Goal: Information Seeking & Learning: Learn about a topic

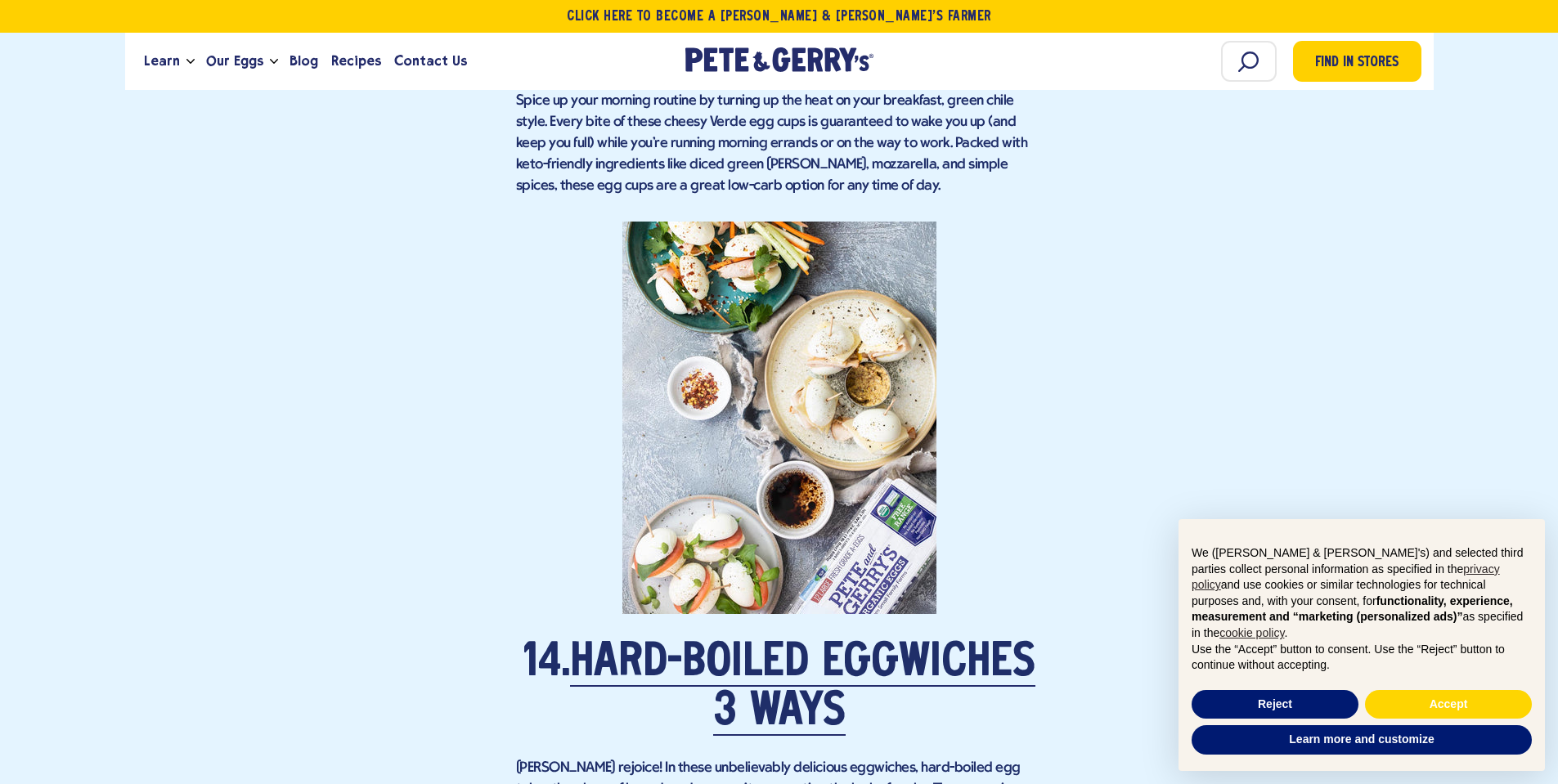
scroll to position [9890, 0]
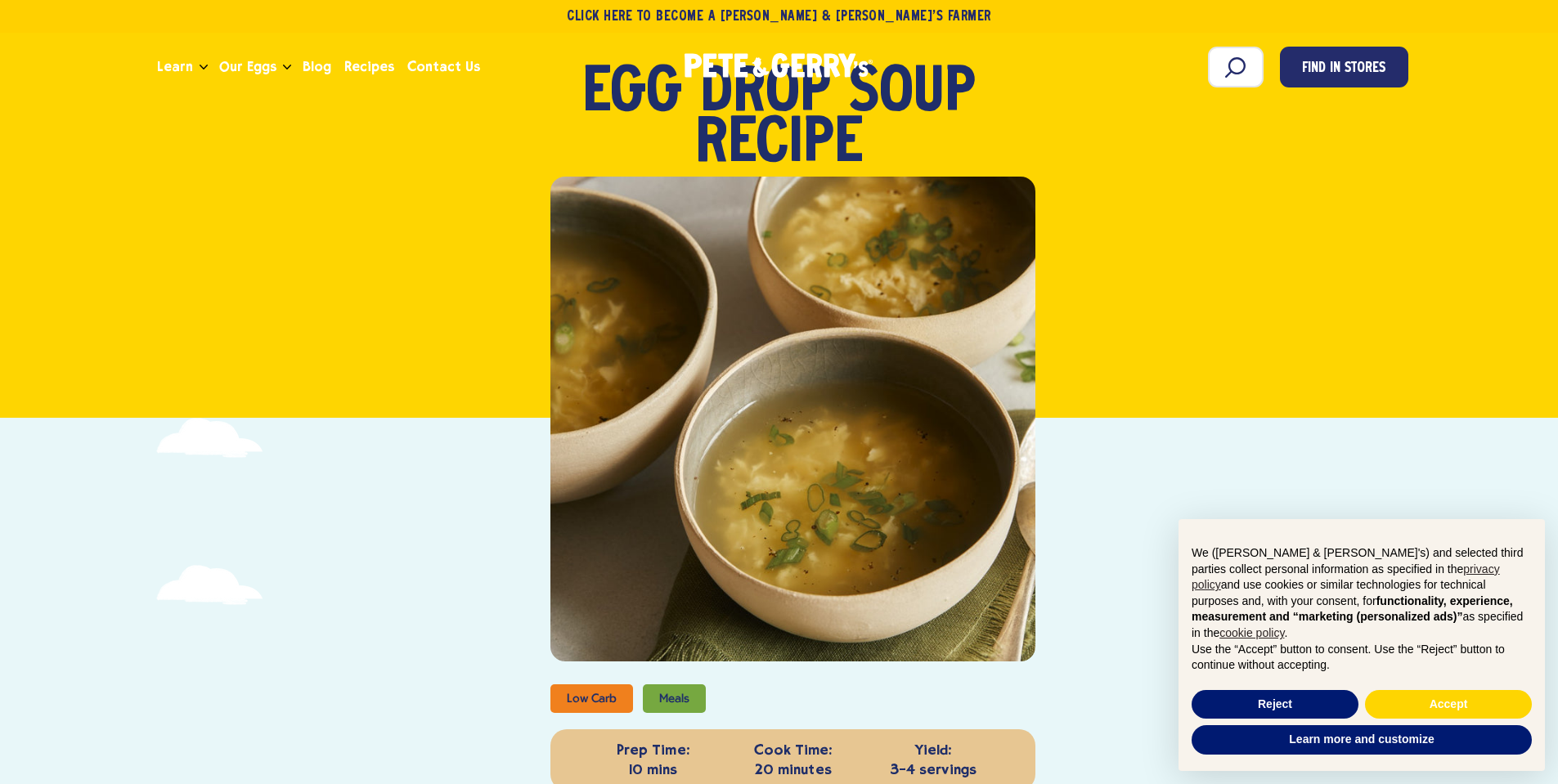
scroll to position [164, 0]
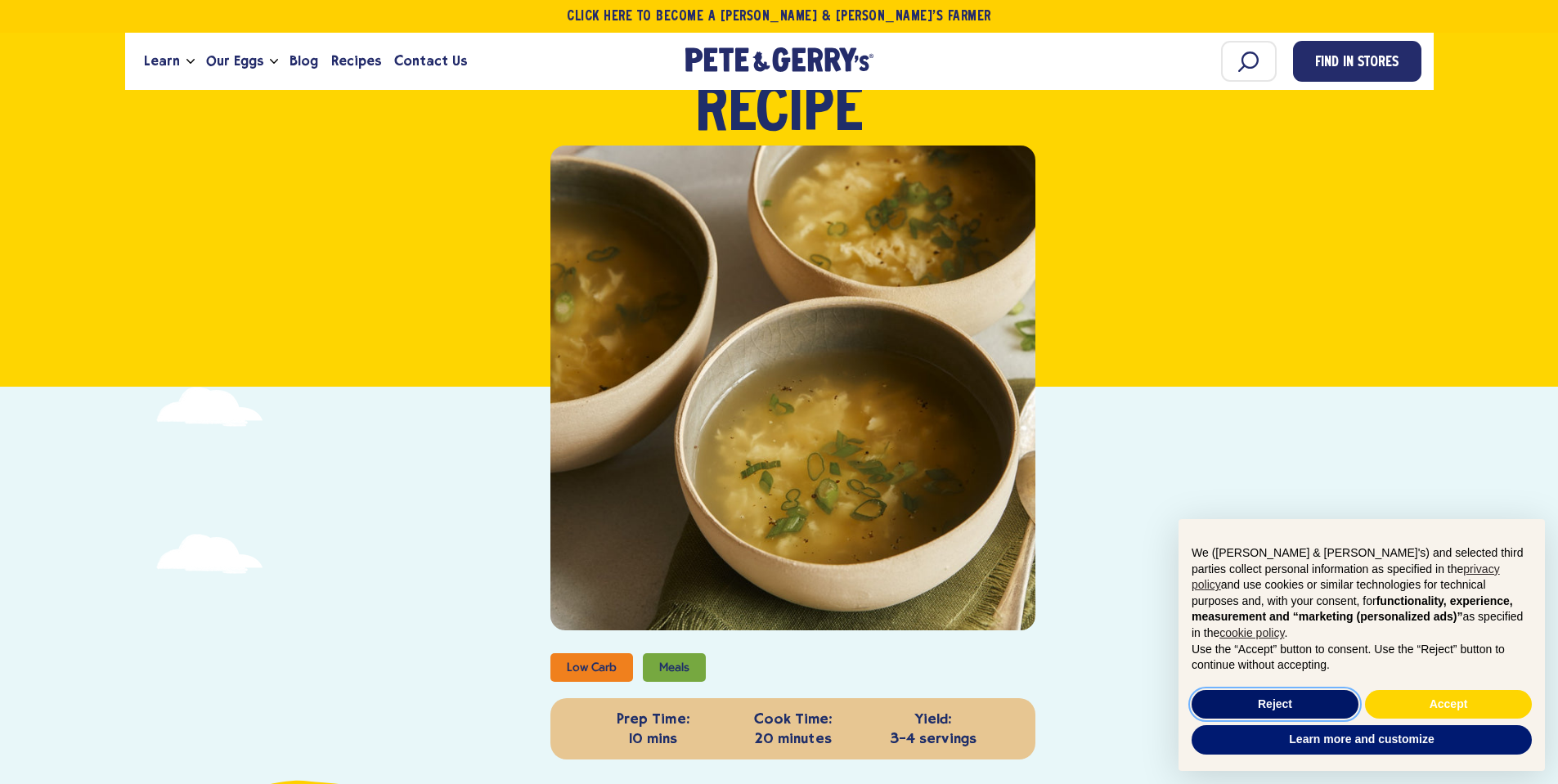
click at [1304, 697] on button "Reject" at bounding box center [1275, 704] width 167 height 29
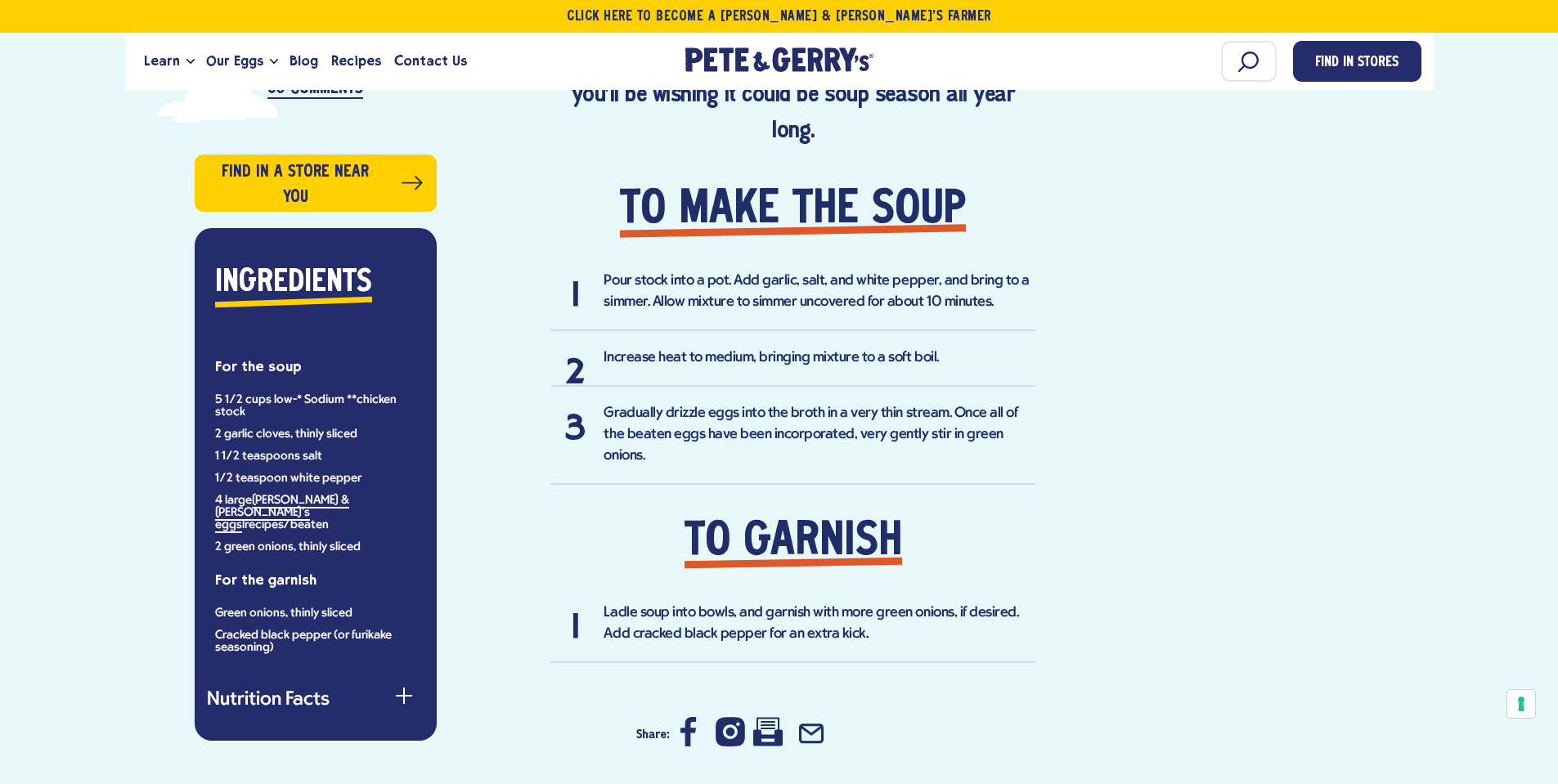
scroll to position [91, 0]
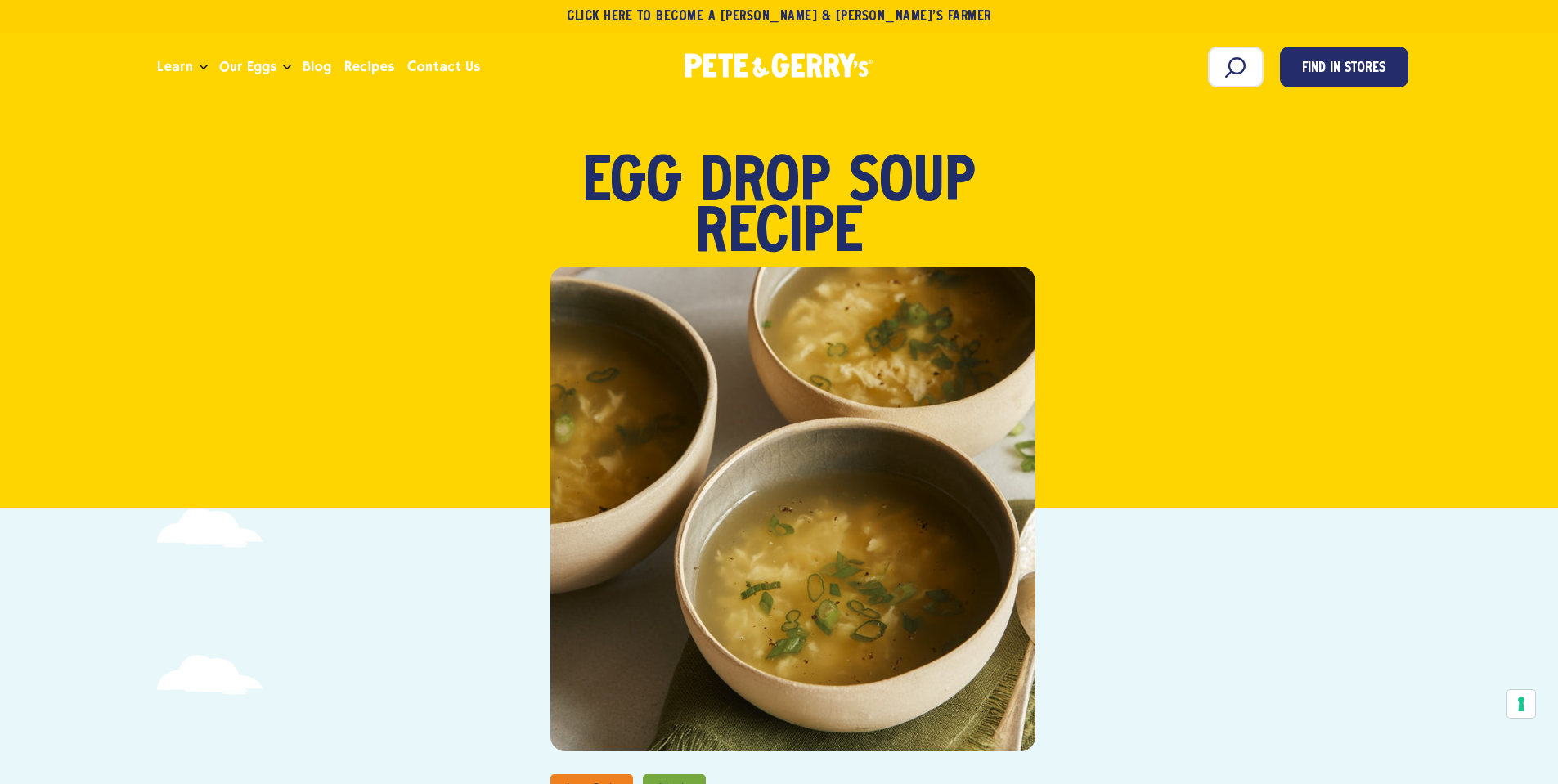
scroll to position [0, 0]
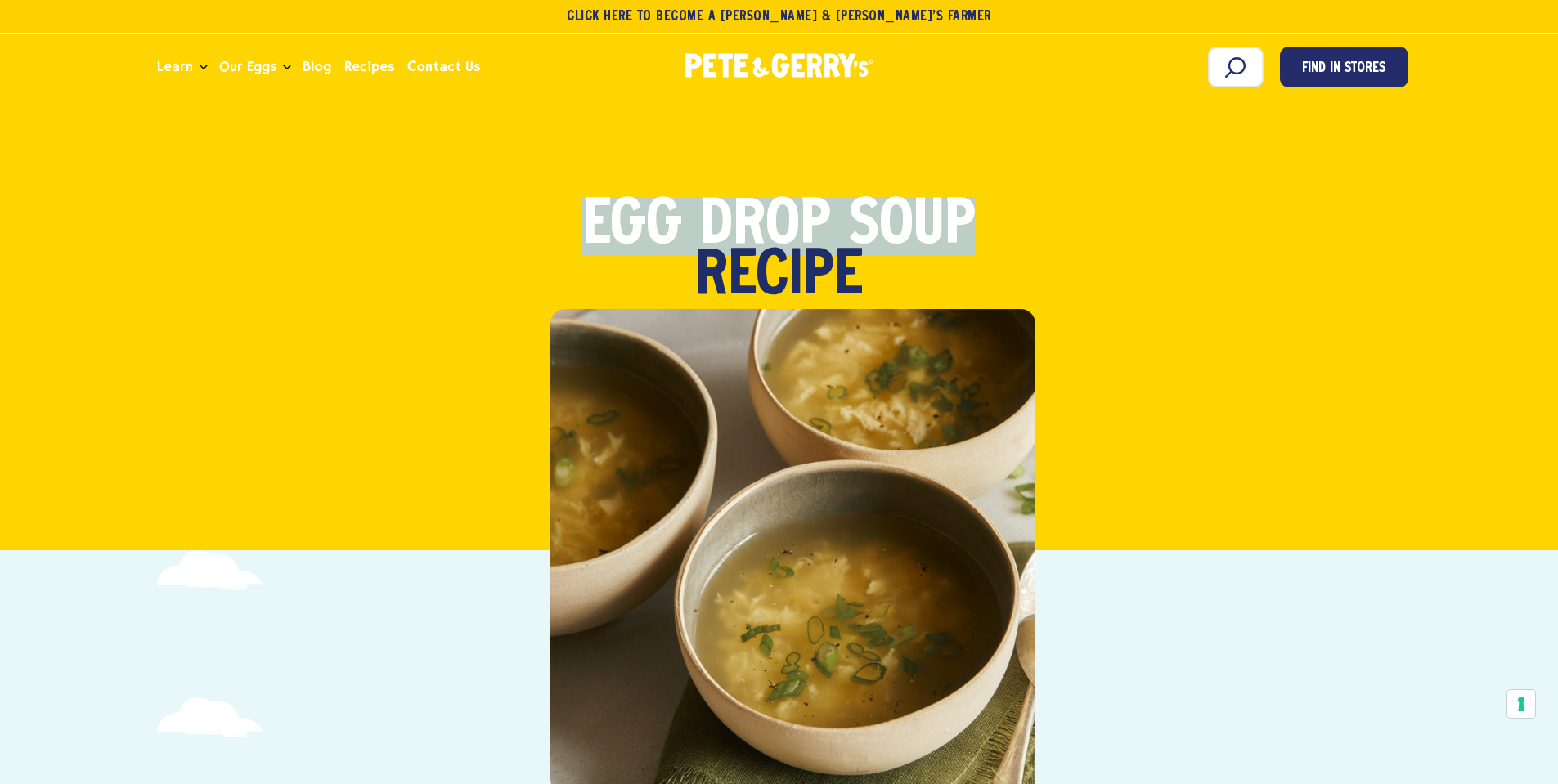
drag, startPoint x: 587, startPoint y: 213, endPoint x: 990, endPoint y: 237, distance: 403.7
click at [990, 237] on h1 "Egg Drop Soup Recipe" at bounding box center [780, 252] width 524 height 102
copy strong "Egg Drop Soup"
click at [231, 523] on div "Low Carb Meals Egg Drop Soup Recipe" at bounding box center [779, 343] width 1547 height 415
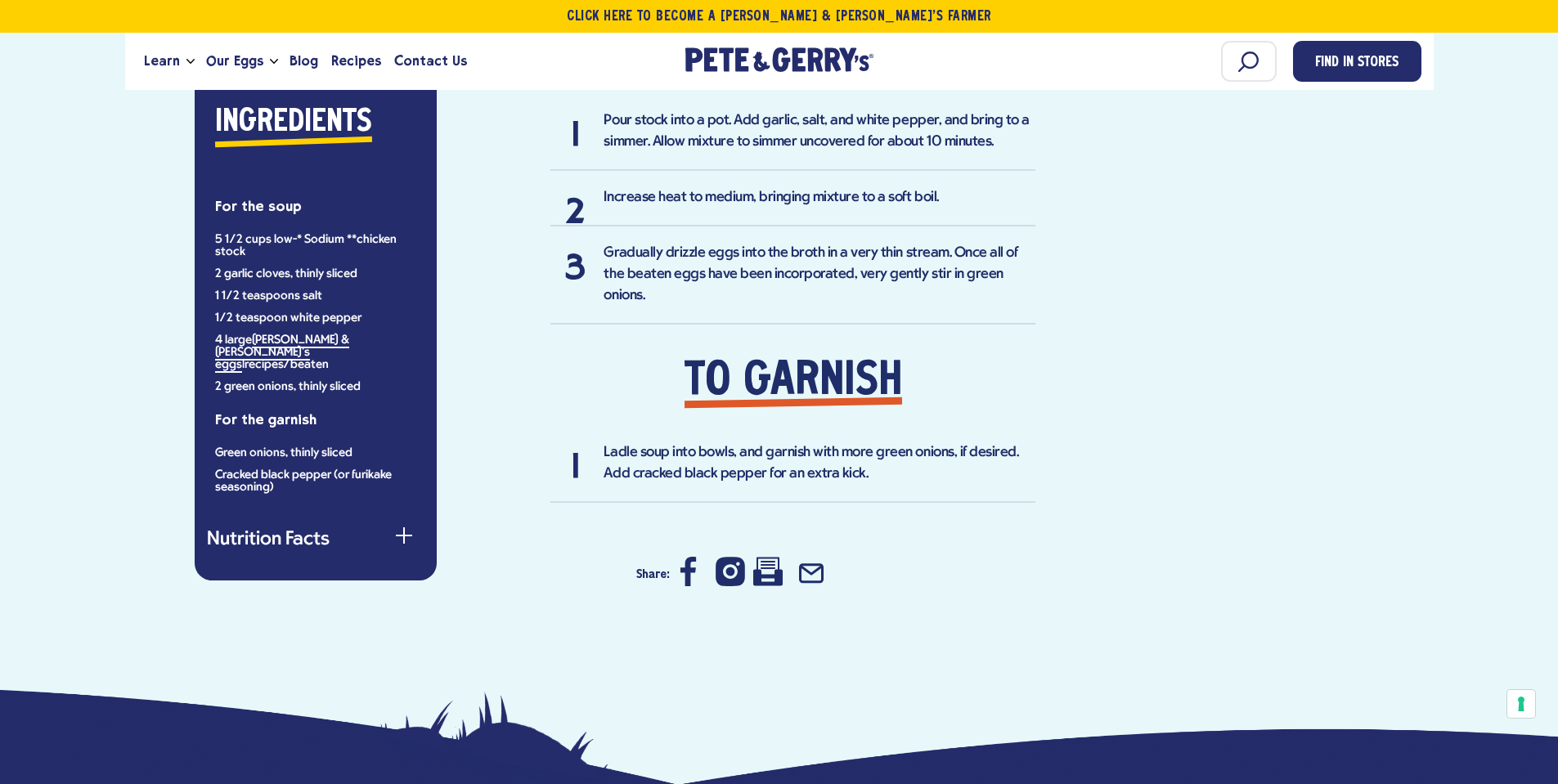
scroll to position [1226, 0]
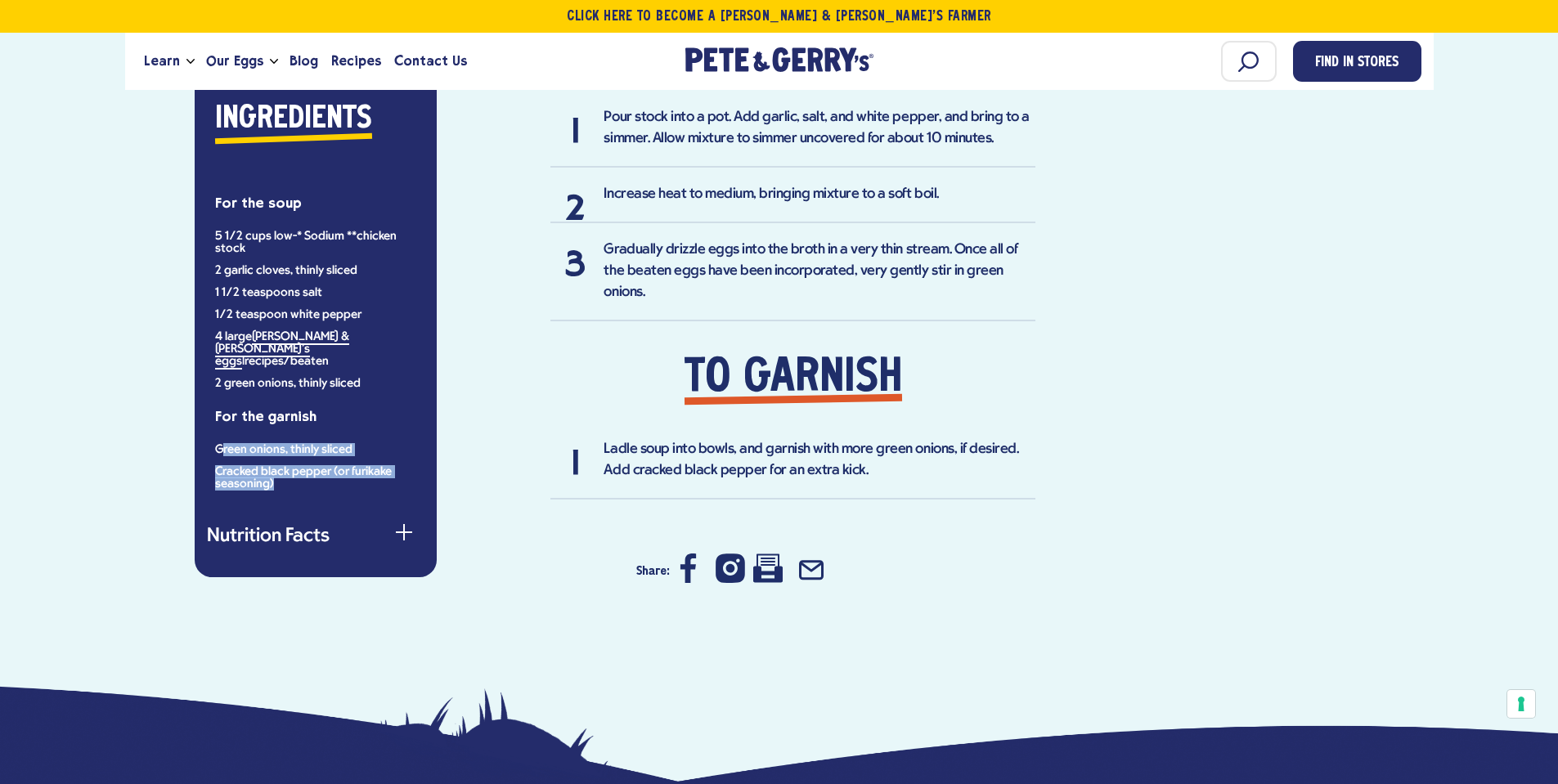
drag, startPoint x: 292, startPoint y: 465, endPoint x: 224, endPoint y: 424, distance: 79.4
click at [224, 424] on div "Ingredients For the soup 5 1/2 cups low-* Sodium **chicken stock 2 garlic clove…" at bounding box center [316, 293] width 218 height 395
drag, startPoint x: 214, startPoint y: 196, endPoint x: 288, endPoint y: 202, distance: 74.2
click at [288, 202] on strong "For the soup" at bounding box center [258, 203] width 87 height 16
drag, startPoint x: 330, startPoint y: 233, endPoint x: 301, endPoint y: 488, distance: 256.6
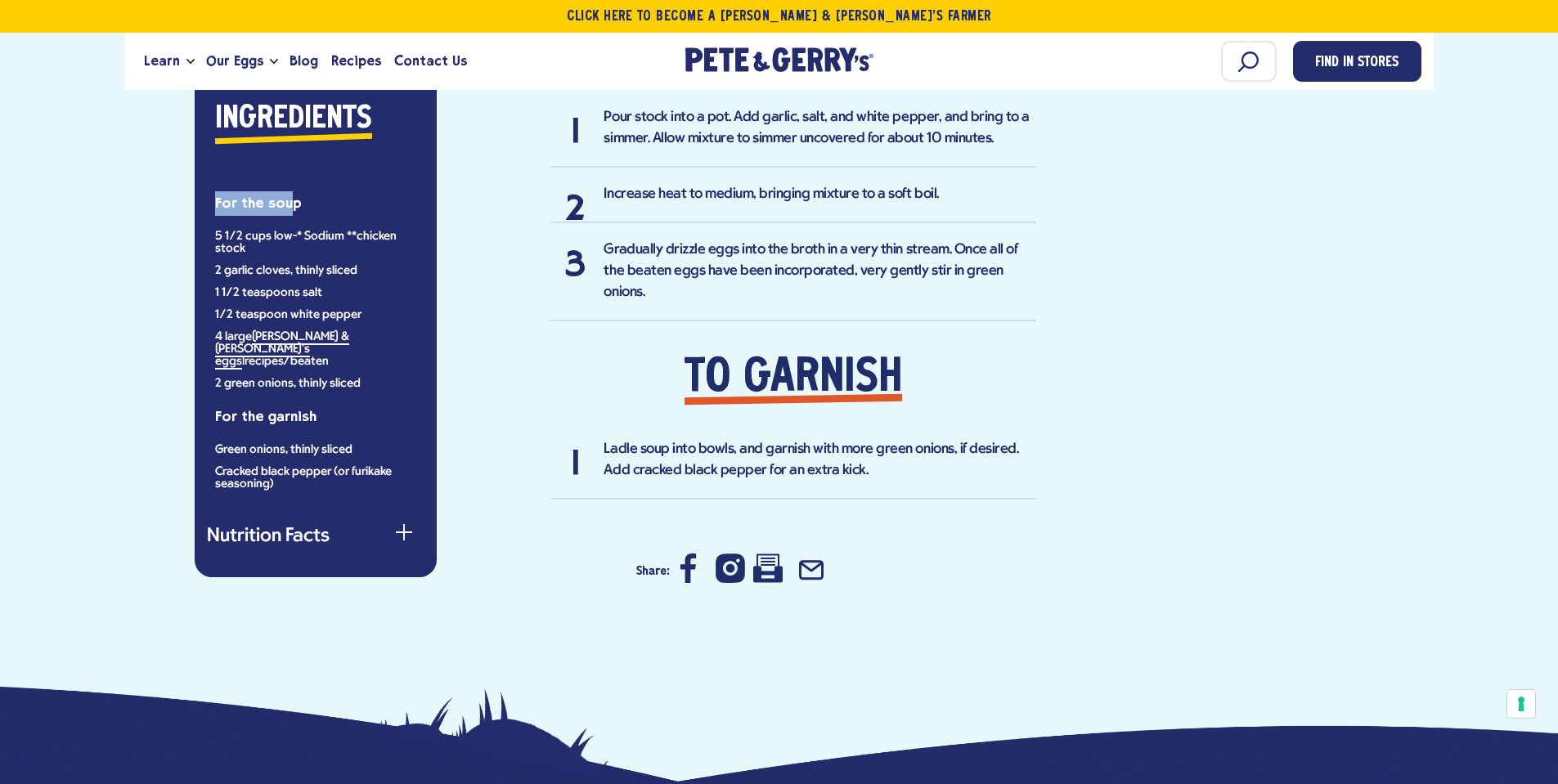
click at [301, 488] on div "Ingredients For the soup 5 1/2 cups low-* Sodium **chicken stock 2 garlic clove…" at bounding box center [316, 321] width 242 height 512
copy div "m **chicken stock 2 garlic cloves, thinly sliced 1 1/2 teaspoons salt 1/2 teasp…"
drag, startPoint x: 211, startPoint y: 195, endPoint x: 352, endPoint y: 245, distance: 149.6
click at [352, 245] on div "Ingredients For the soup 5 1/2 cups low-* Sodium **chicken stock 2 garlic clove…" at bounding box center [316, 293] width 218 height 395
copy div "For the soup 5 1/2 cups low-* Sodium **chicken stock"
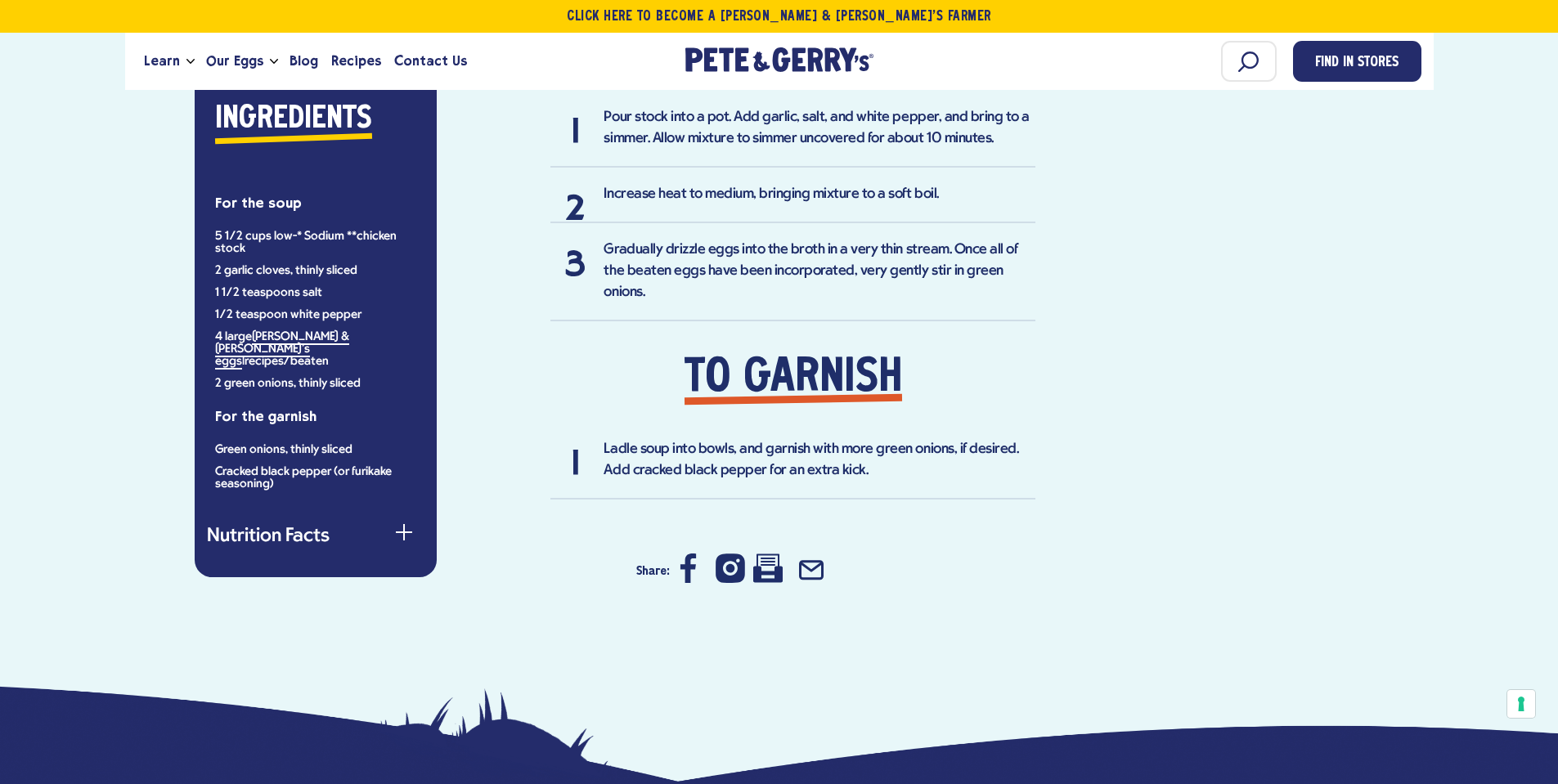
click at [424, 503] on div "Ingredients For the soup 5 1/2 cups low-* Sodium **chicken stock 2 garlic clove…" at bounding box center [316, 321] width 242 height 512
click at [406, 532] on div "button" at bounding box center [404, 540] width 16 height 16
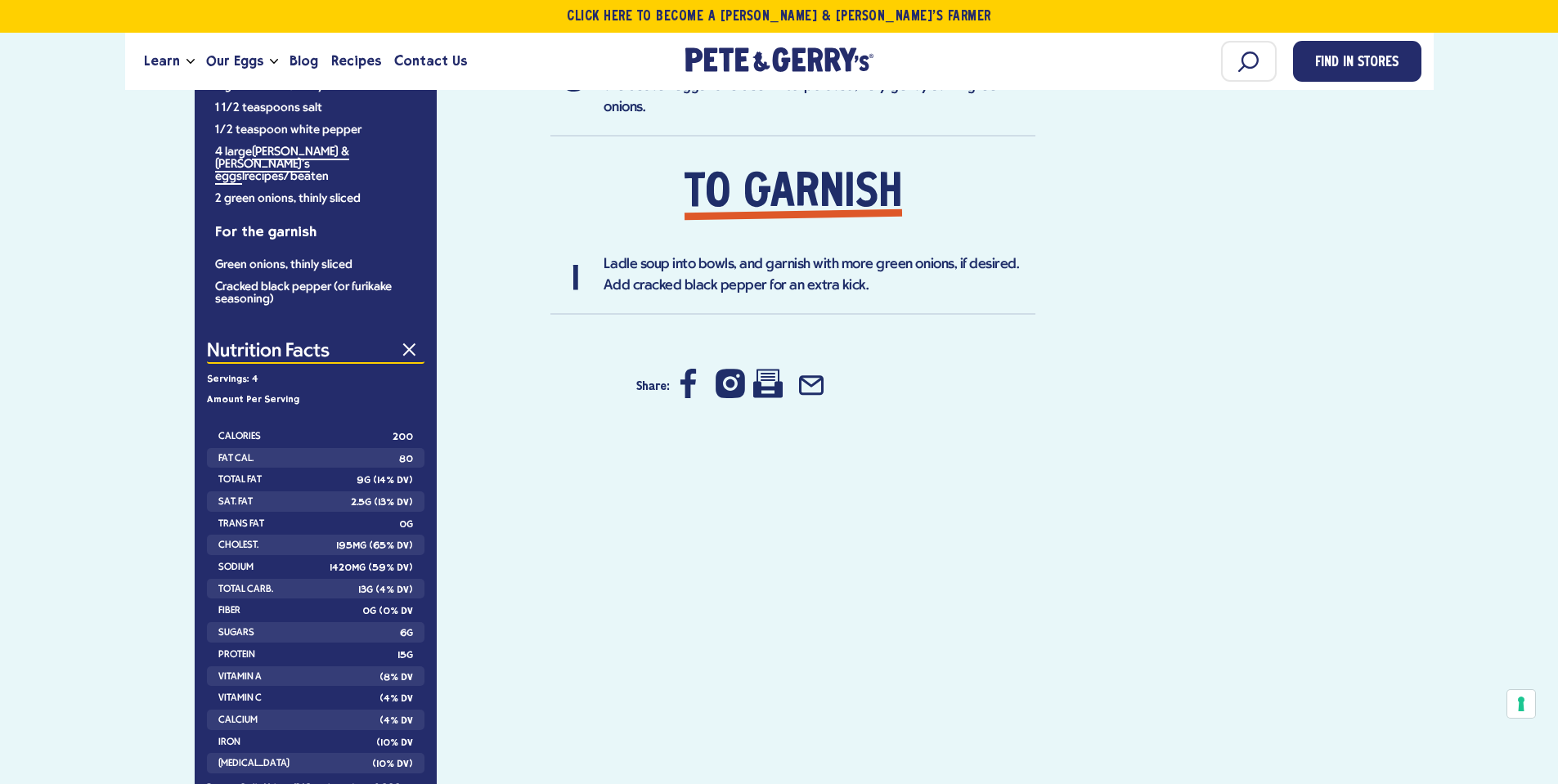
scroll to position [1390, 0]
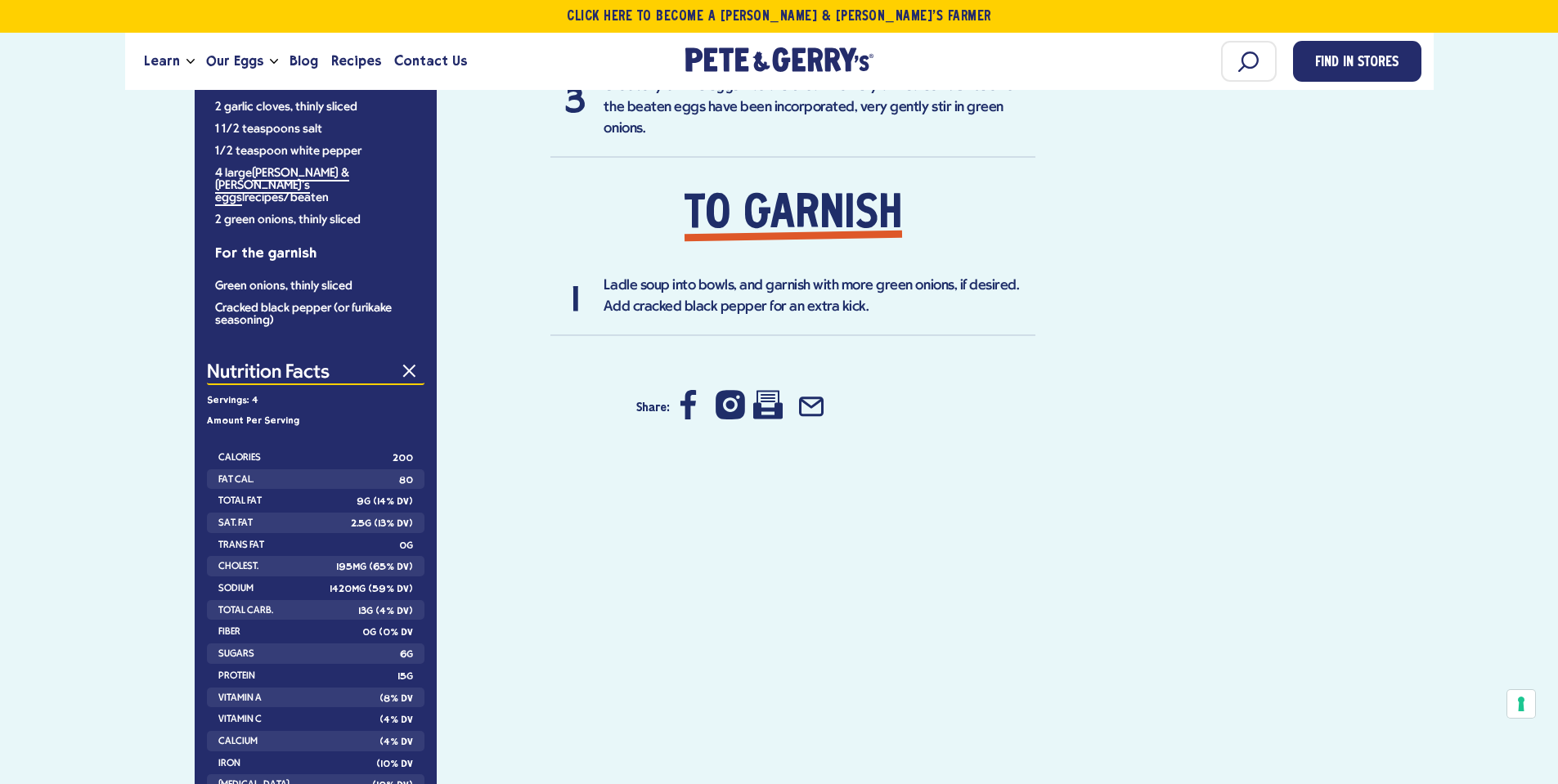
click at [411, 365] on span "button" at bounding box center [409, 371] width 13 height 13
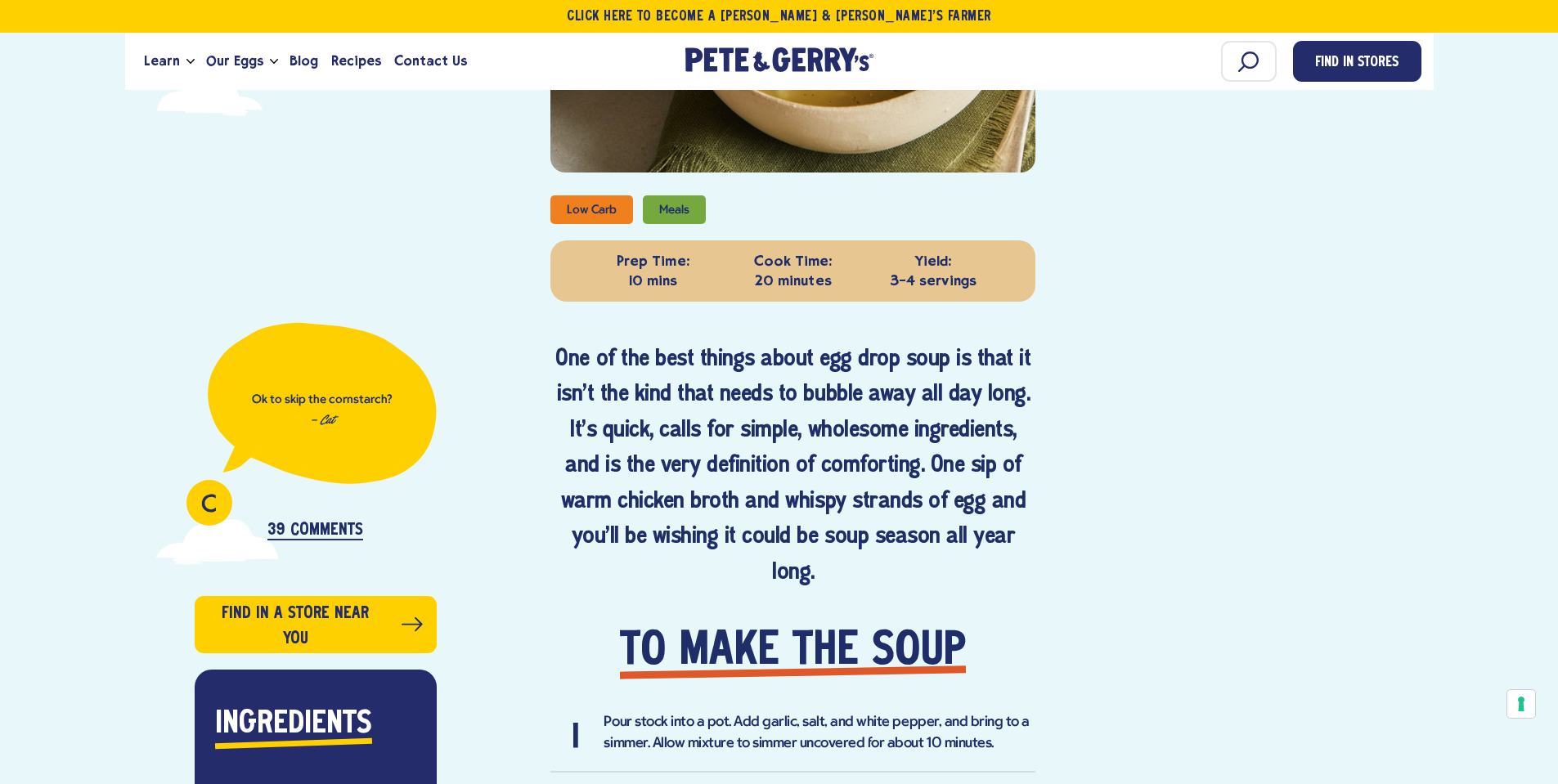
scroll to position [572, 0]
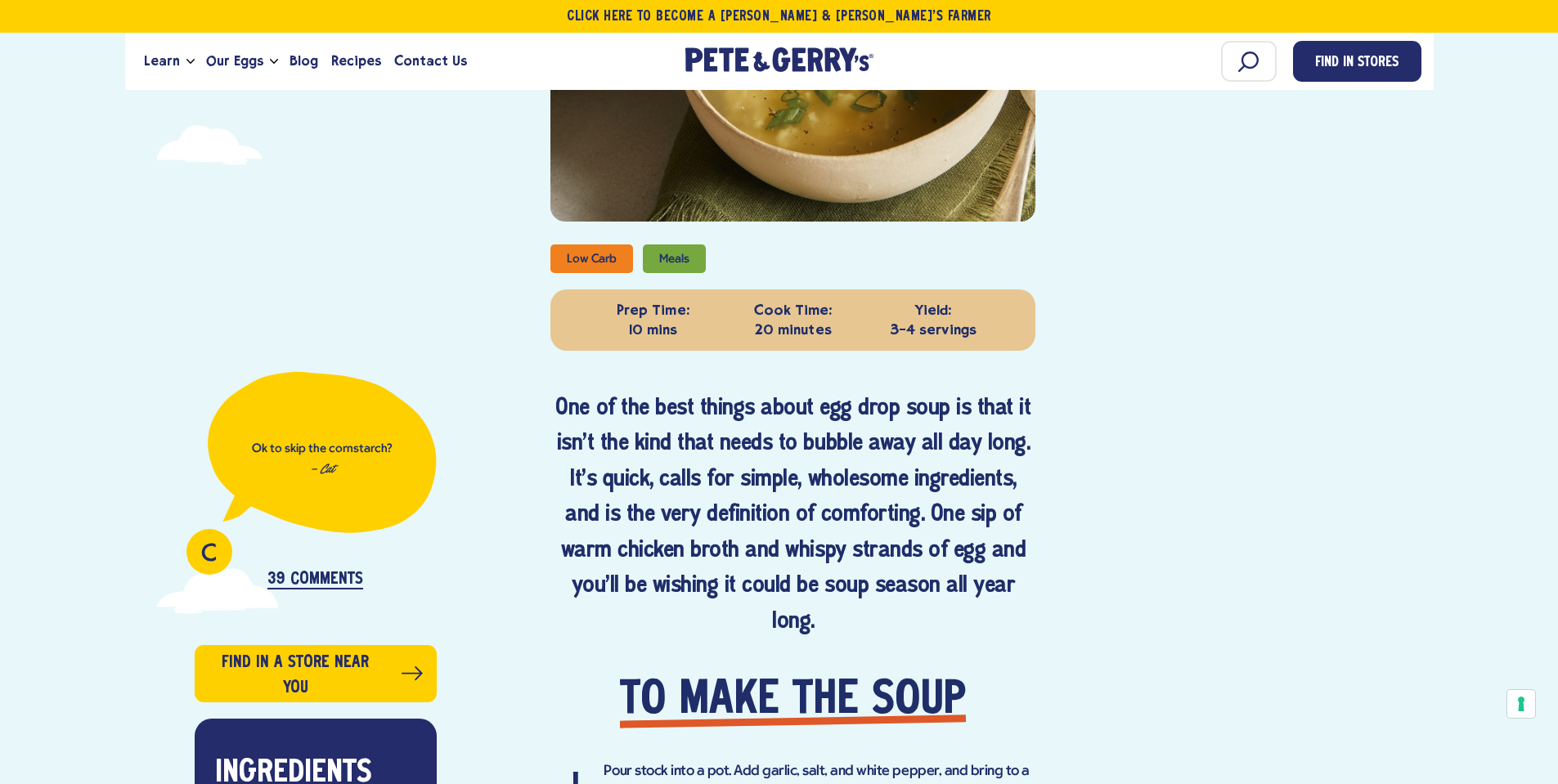
click at [320, 582] on p "39 Comments" at bounding box center [315, 580] width 96 height 19
click at [302, 575] on p "39 Comments" at bounding box center [315, 580] width 96 height 19
click at [208, 556] on span "C" at bounding box center [209, 554] width 16 height 25
click at [265, 569] on div "C Ok to skip the cornstarch? — Cat 39 Comments" at bounding box center [316, 483] width 242 height 226
click at [296, 579] on p "39 Comments" at bounding box center [315, 580] width 96 height 19
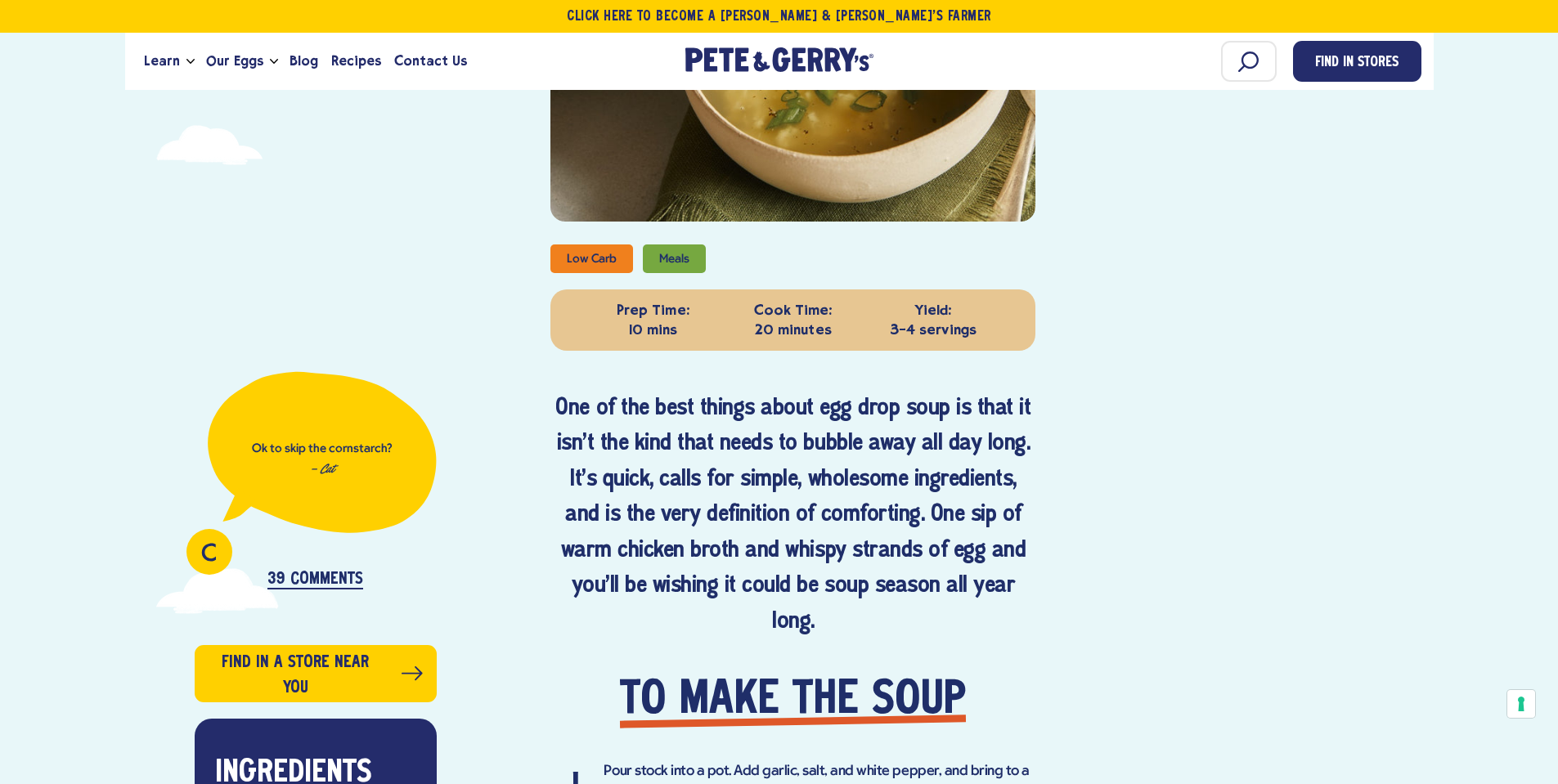
click at [335, 493] on div "Ok to skip the cornstarch? — Cat" at bounding box center [322, 452] width 229 height 164
click at [340, 448] on p "Ok to skip the cornstarch?" at bounding box center [322, 448] width 141 height 14
click at [340, 472] on div "Ok to skip the cornstarch? — Cat" at bounding box center [322, 452] width 229 height 164
click at [350, 574] on p "39 Comments" at bounding box center [315, 580] width 96 height 19
click at [350, 578] on p "39 Comments" at bounding box center [315, 580] width 96 height 19
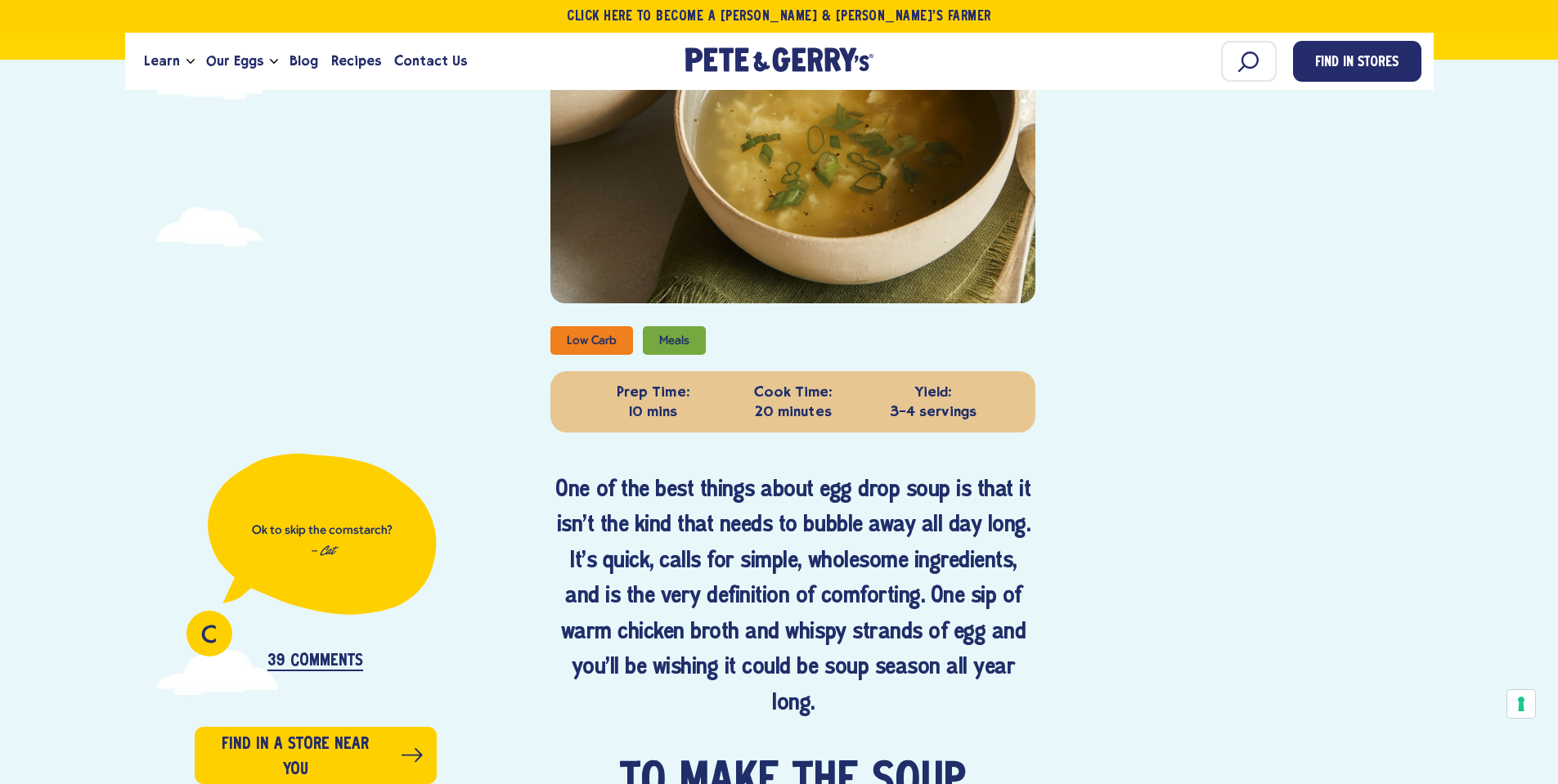
scroll to position [899, 0]
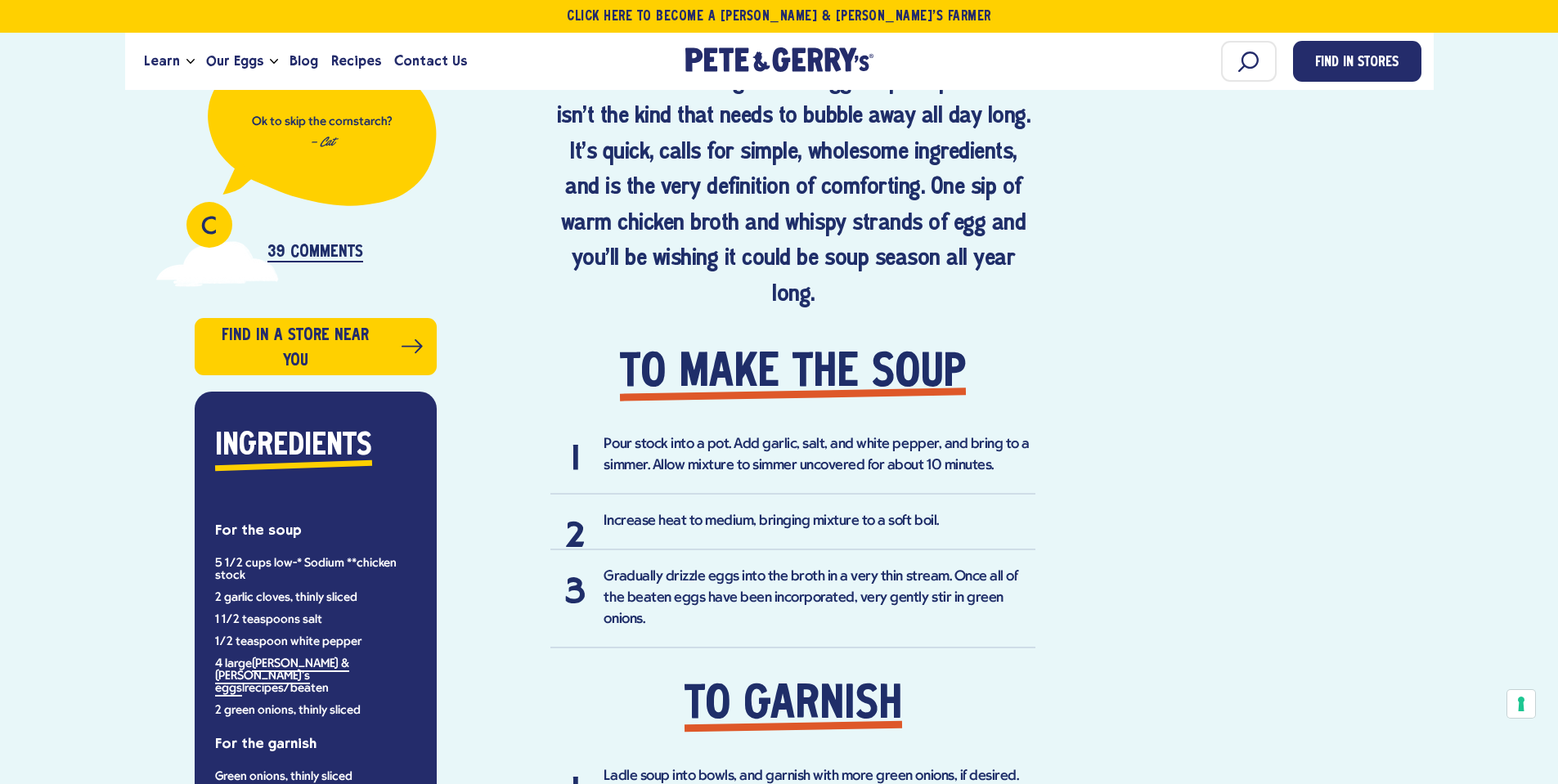
click at [318, 151] on div "Ok to skip the cornstarch? — Cat" at bounding box center [322, 124] width 229 height 164
click at [302, 256] on p "39 Comments" at bounding box center [315, 252] width 96 height 19
click at [319, 250] on p "39 Comments" at bounding box center [315, 252] width 96 height 19
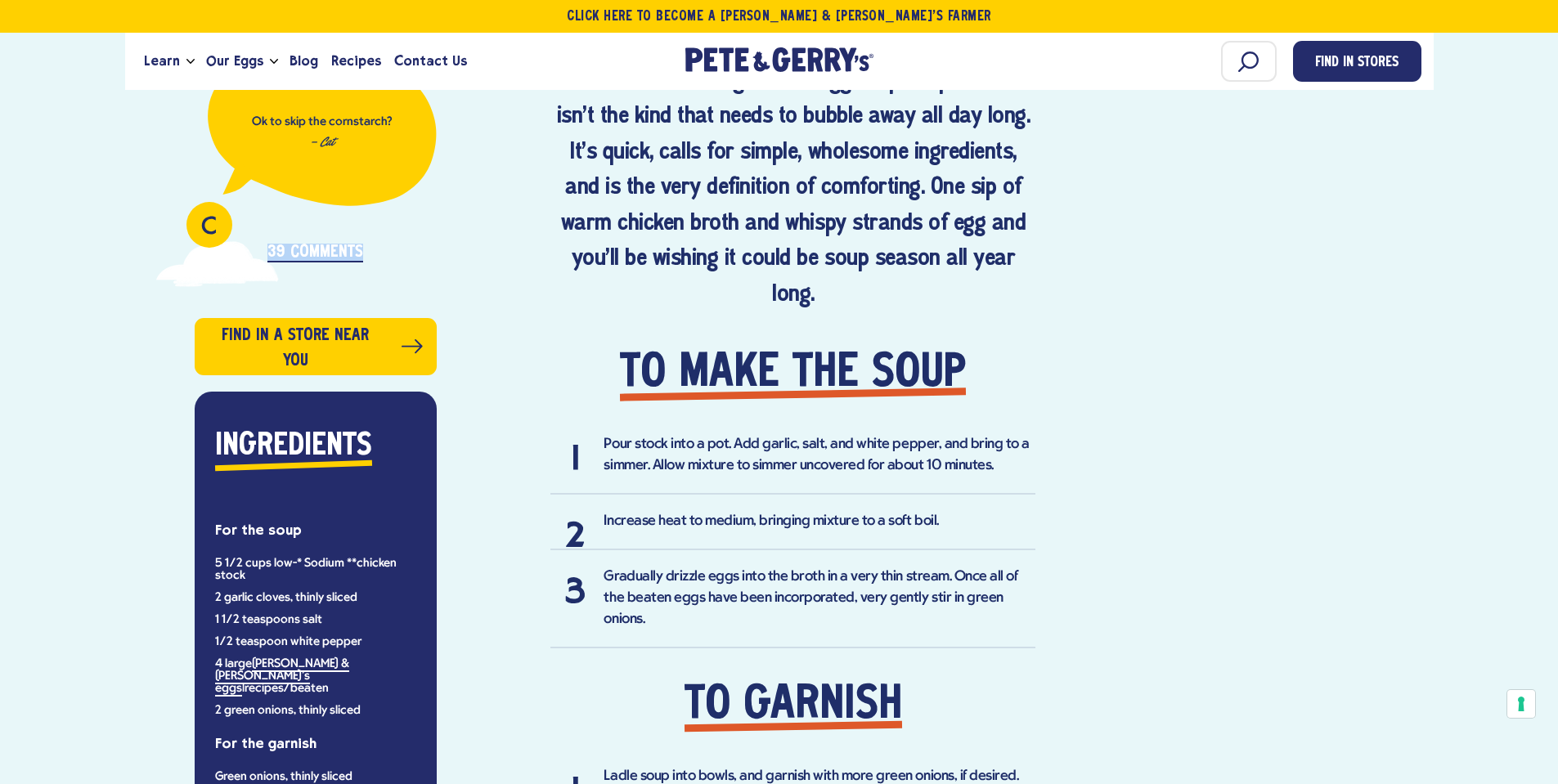
click at [319, 250] on p "39 Comments" at bounding box center [315, 252] width 96 height 19
drag, startPoint x: 538, startPoint y: 292, endPoint x: 546, endPoint y: 270, distance: 23.4
click at [542, 291] on div "Low Carb Meals Prep Time: 10 mins Cook Time: 20 minutes Yield: 3-4 servings Ing…" at bounding box center [736, 360] width 600 height 1124
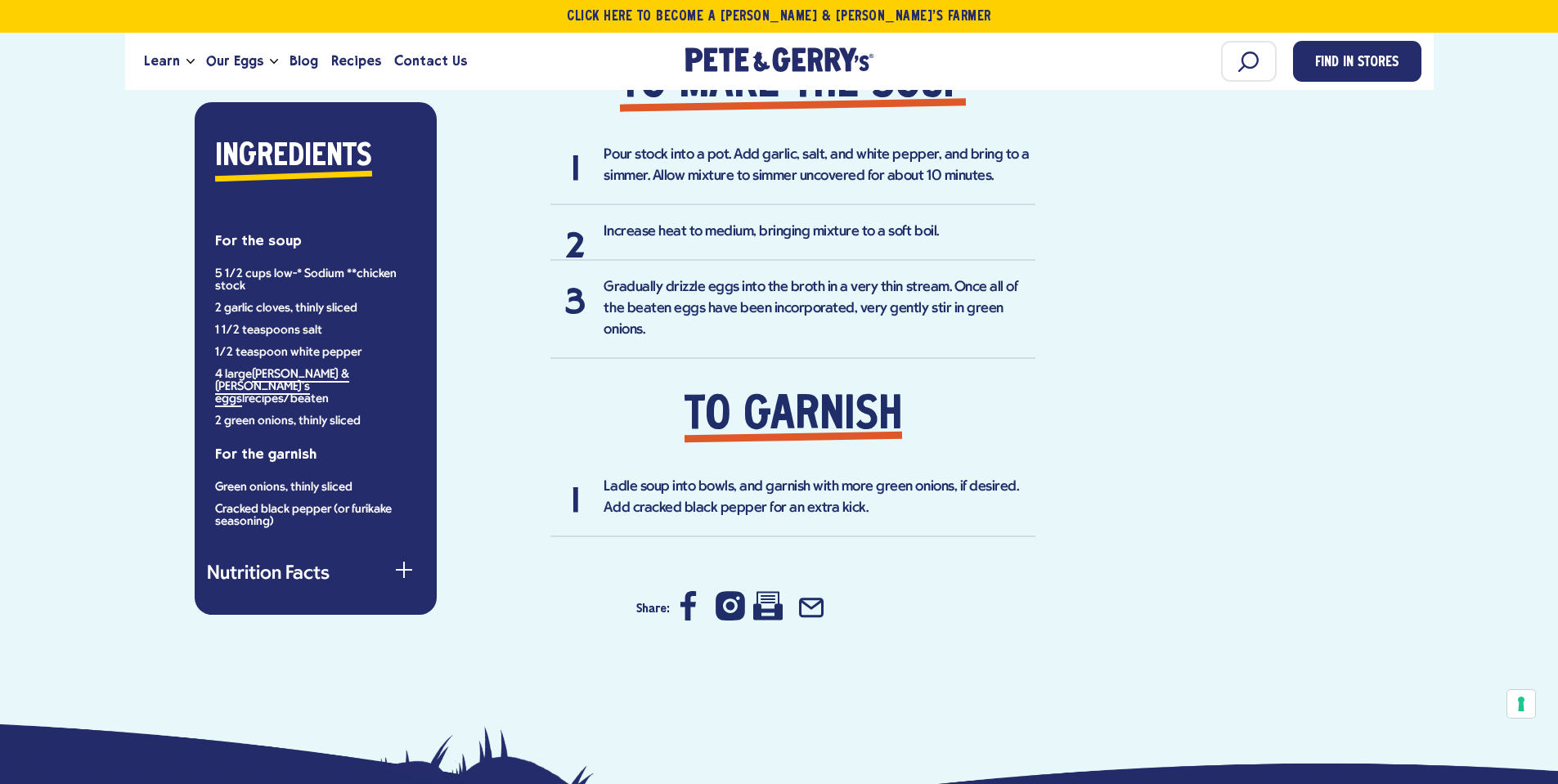
scroll to position [981, 0]
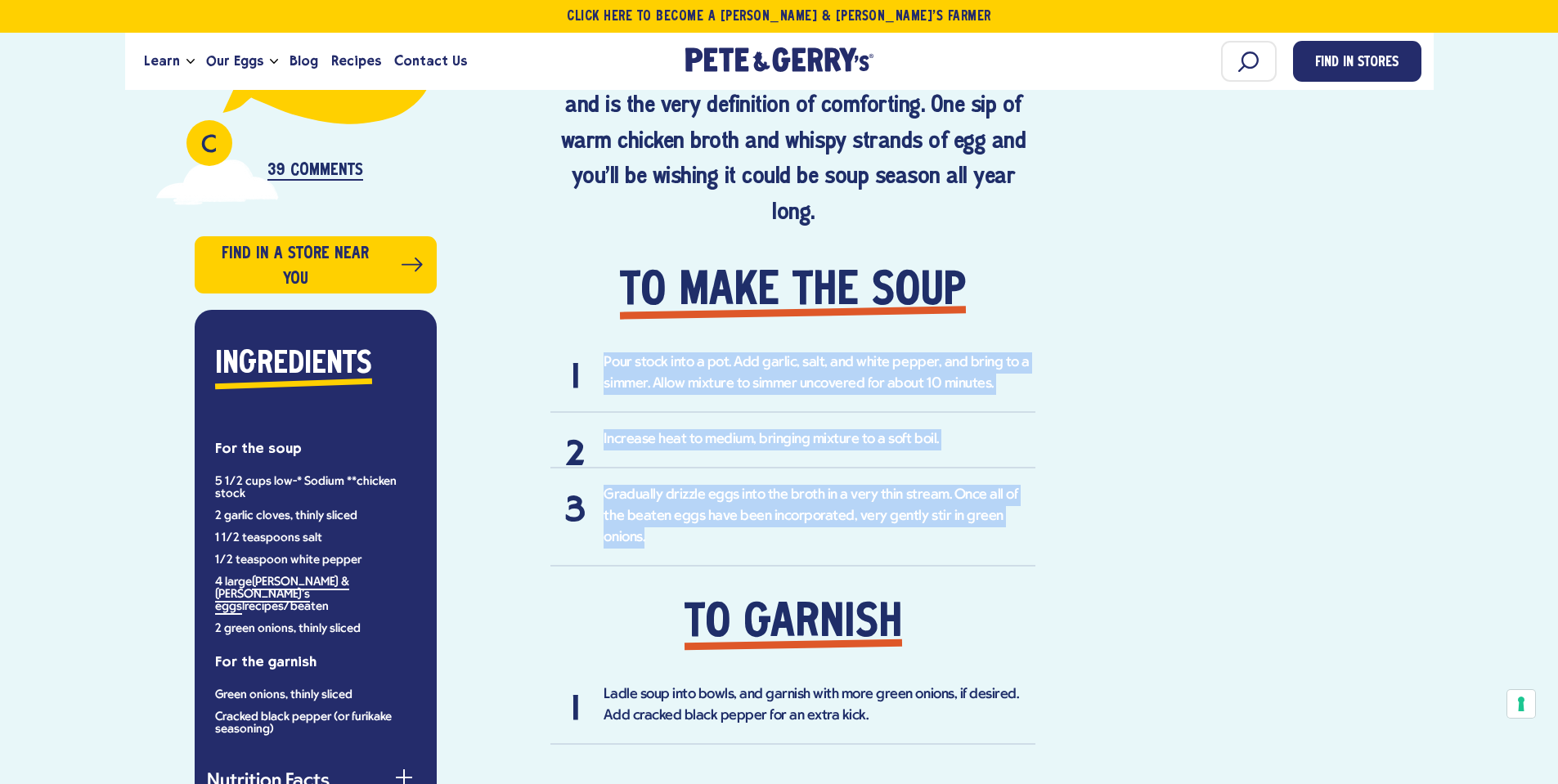
drag, startPoint x: 1023, startPoint y: 517, endPoint x: 603, endPoint y: 361, distance: 448.0
click at [603, 361] on ol "Pour stock into a pot. Add garlic, salt, and white pepper, and bring to a simme…" at bounding box center [793, 459] width 485 height 214
copy ol "Pour stock into a pot. Add garlic, salt, and white pepper, and bring to a simme…"
click at [1154, 507] on div "C Ok to skip the cornstarch? — Cat 39 Comments Find in a store near you Ingredi…" at bounding box center [779, 278] width 1284 height 1124
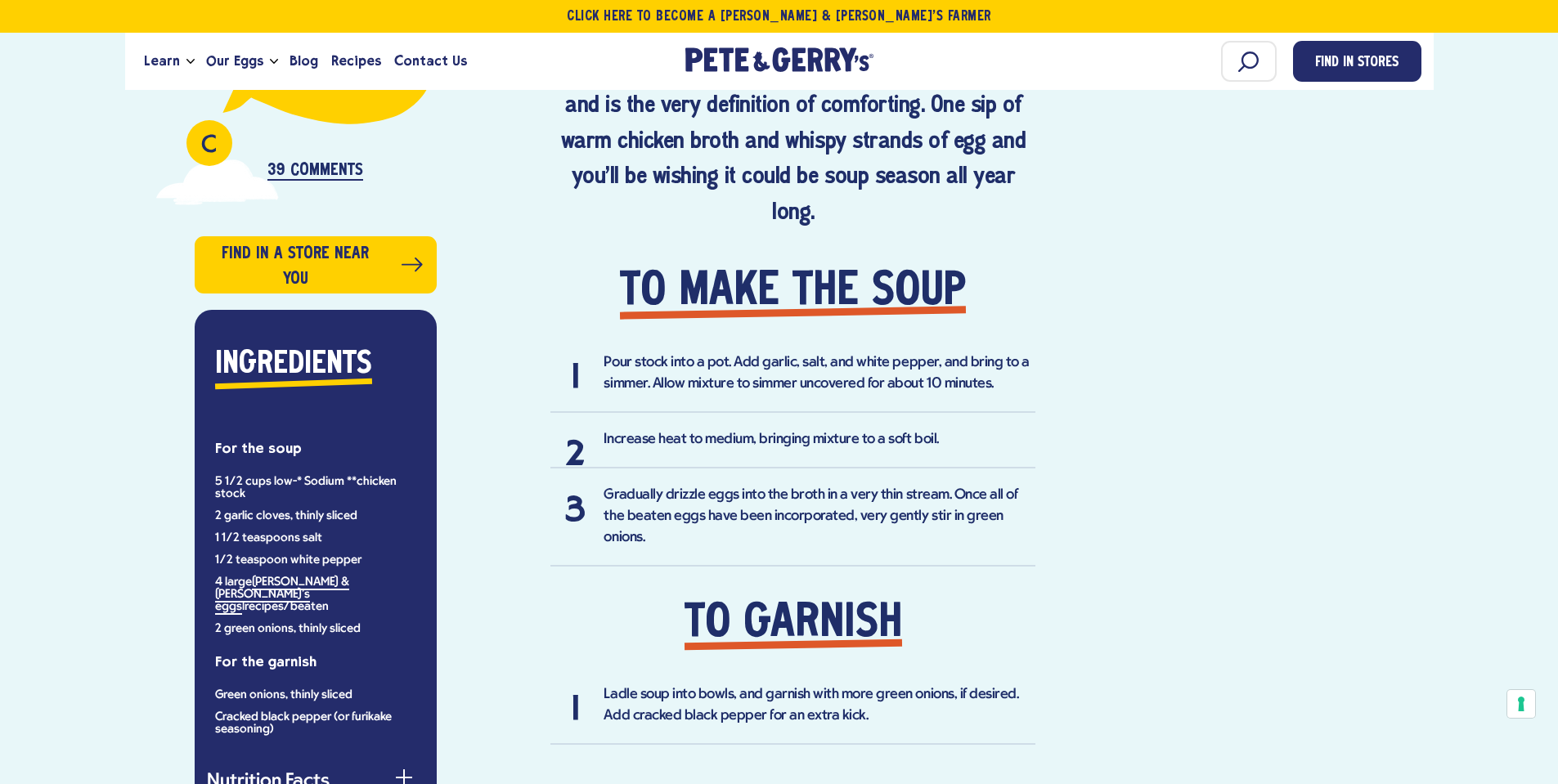
click at [1018, 612] on h2 "To garnish" at bounding box center [793, 624] width 485 height 49
